Goal: Task Accomplishment & Management: Manage account settings

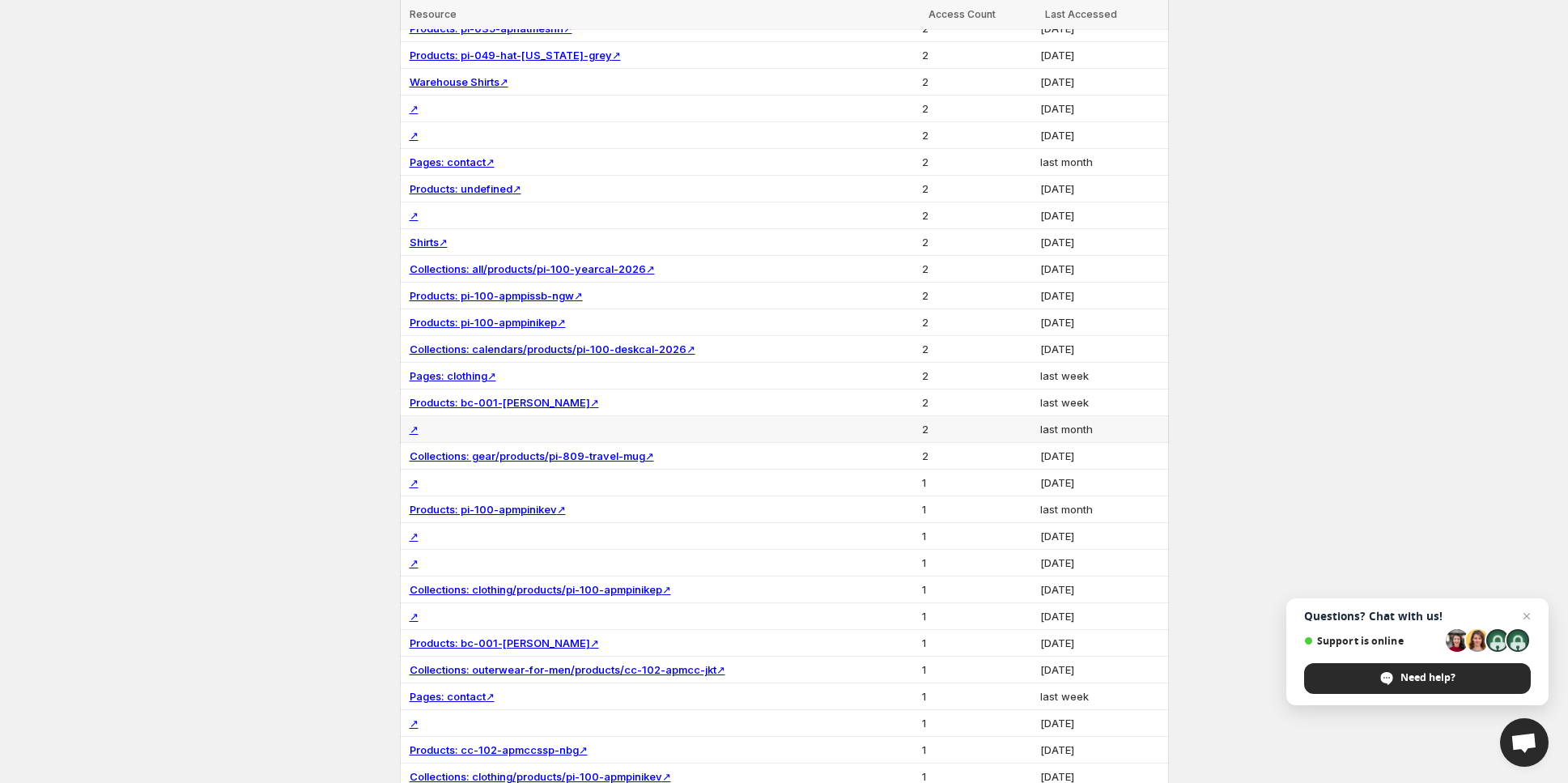
scroll to position [2594, 0]
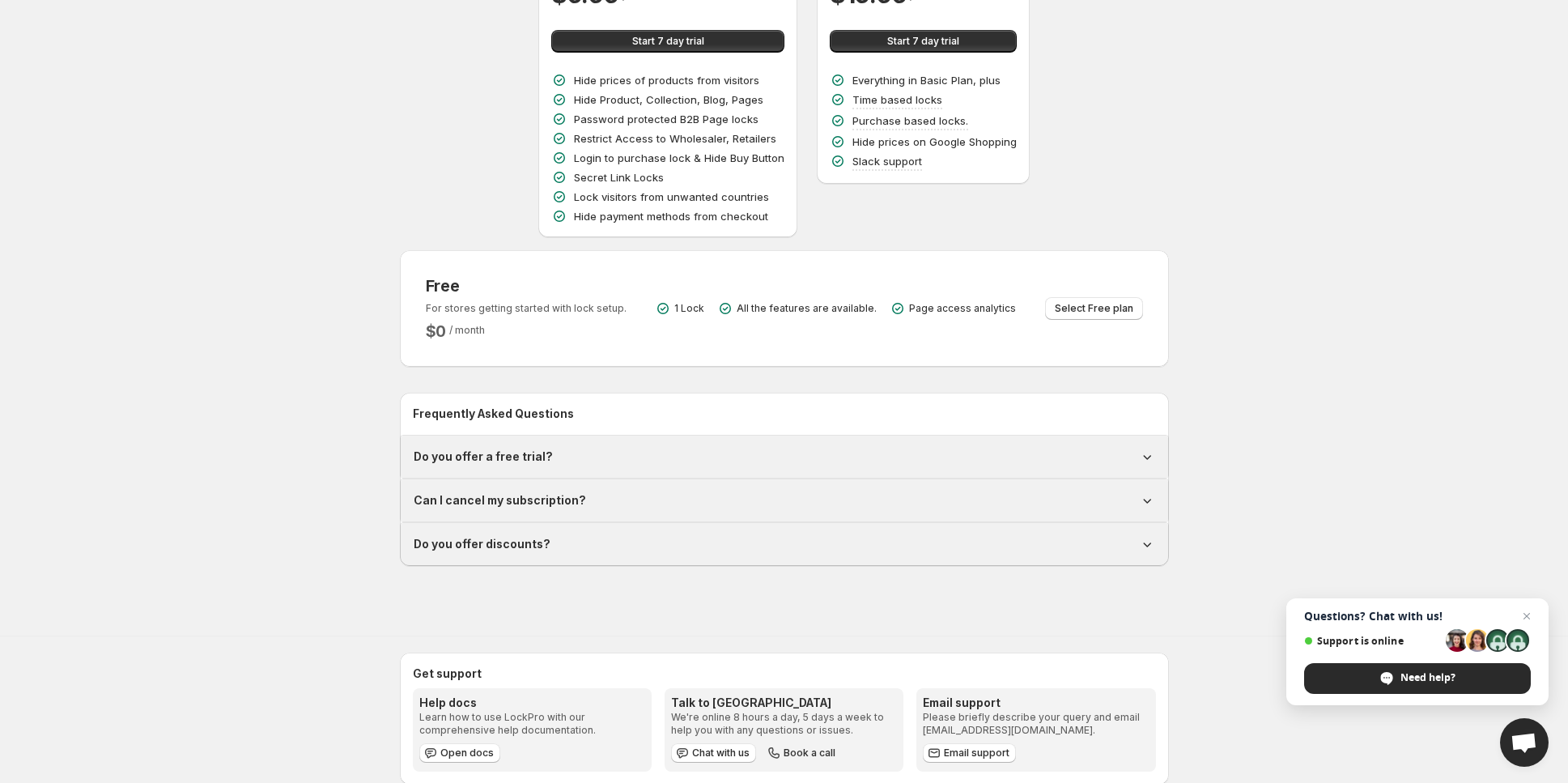
scroll to position [324, 0]
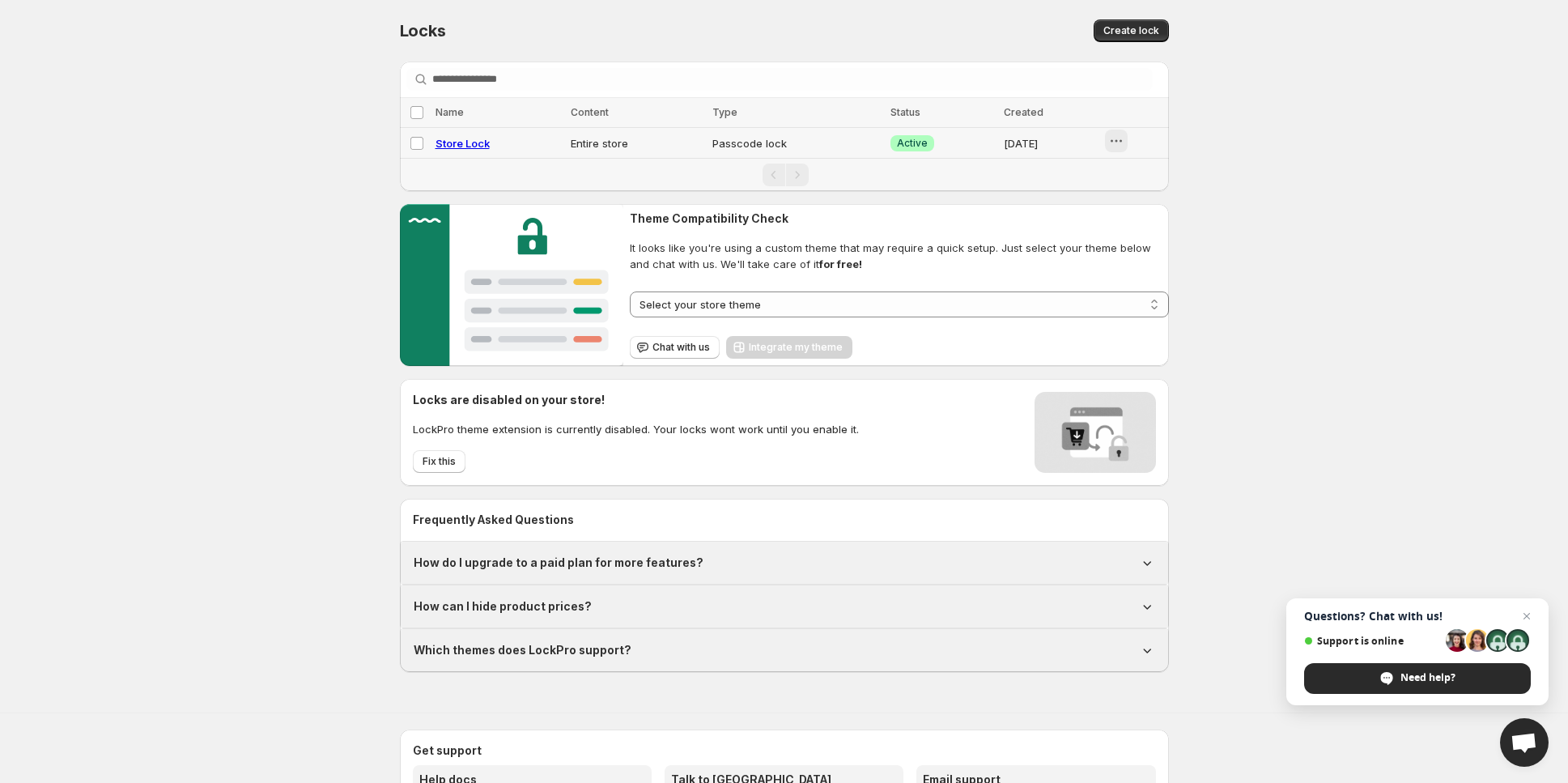
click at [1118, 139] on icon "button" at bounding box center [1116, 140] width 16 height 16
click at [438, 145] on span "Store Lock" at bounding box center [463, 143] width 54 height 13
select select "******"
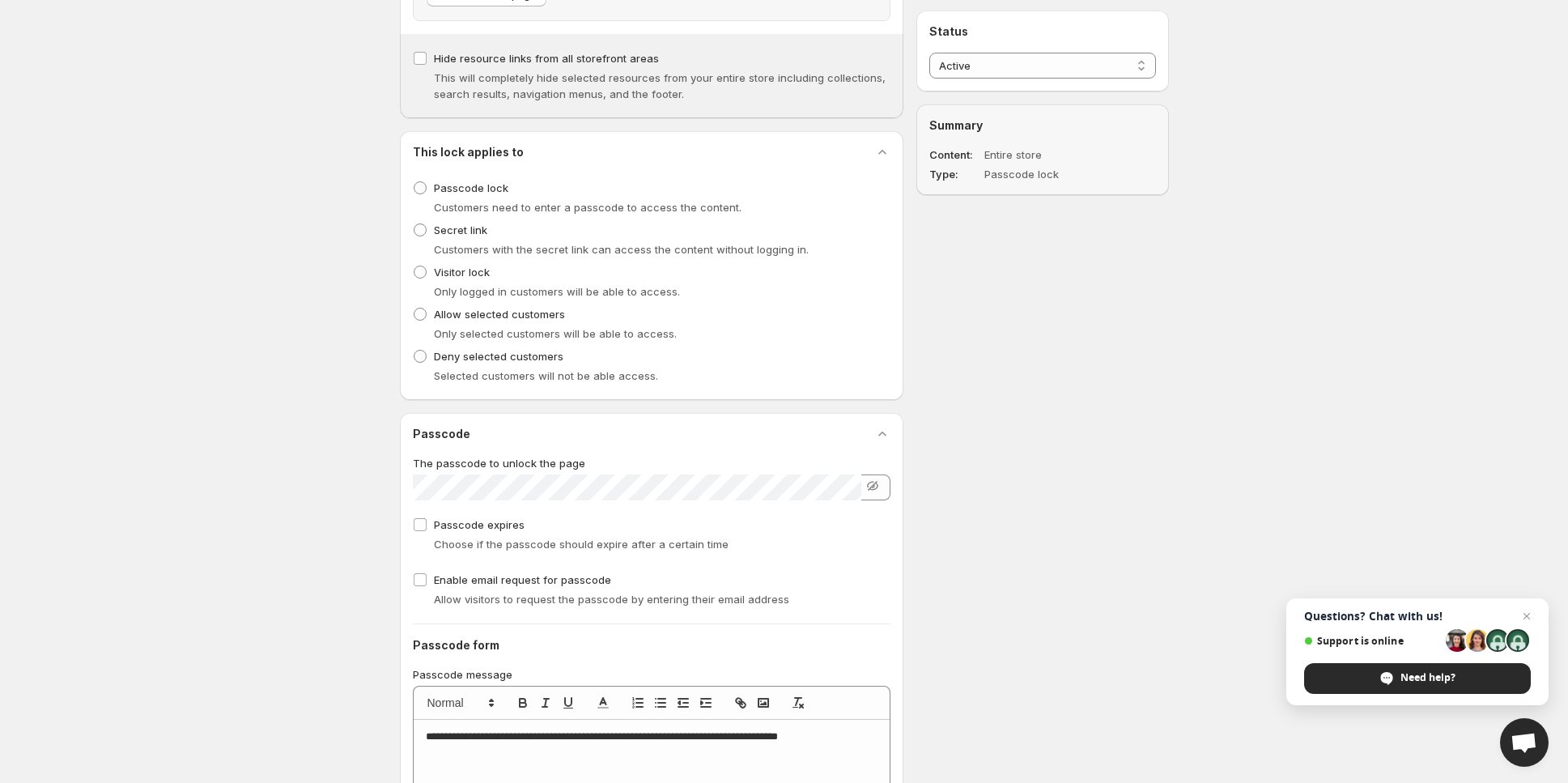
scroll to position [485, 0]
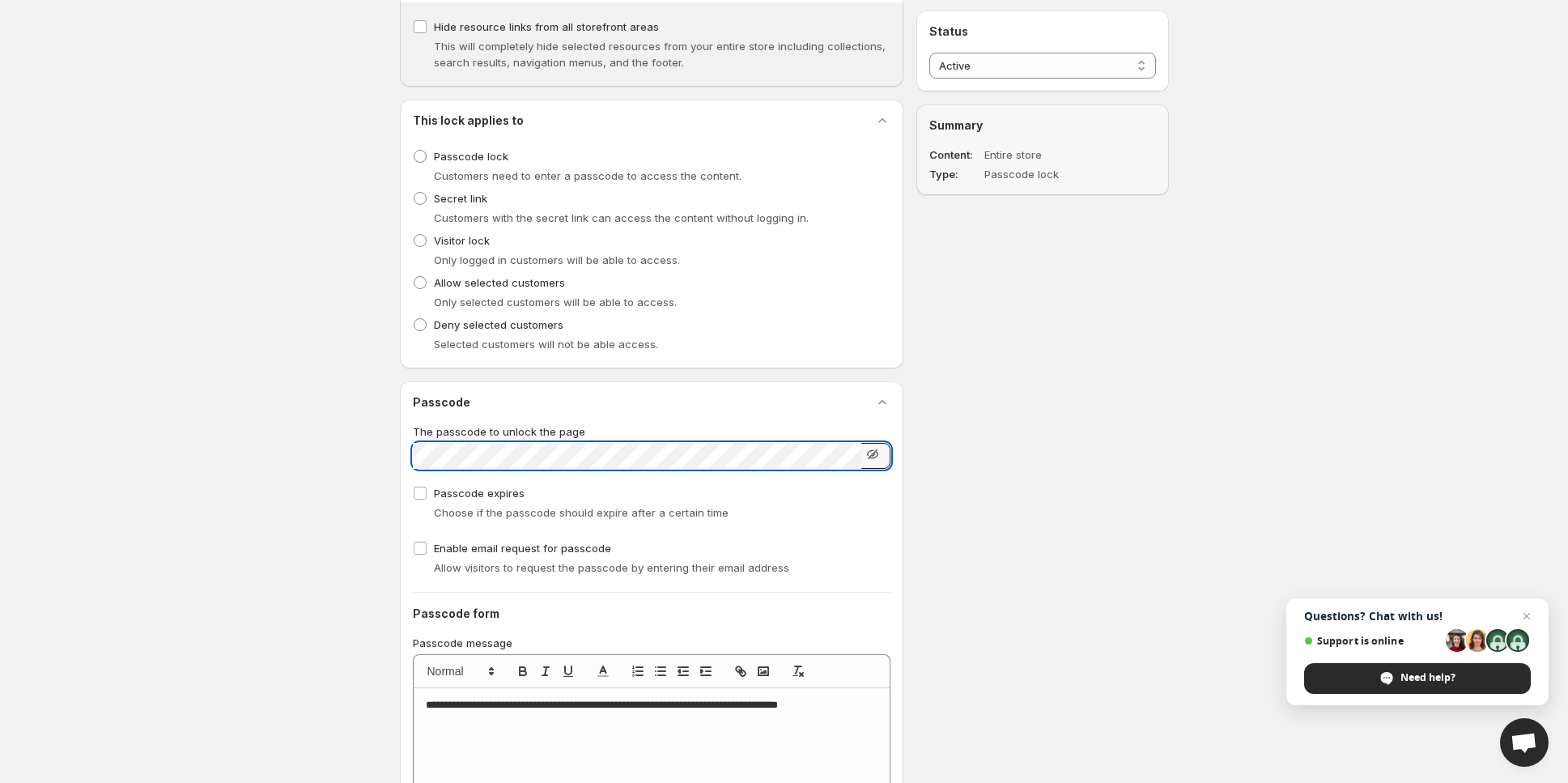
click at [876, 458] on icon "button" at bounding box center [873, 454] width 16 height 16
